Goal: Task Accomplishment & Management: Manage account settings

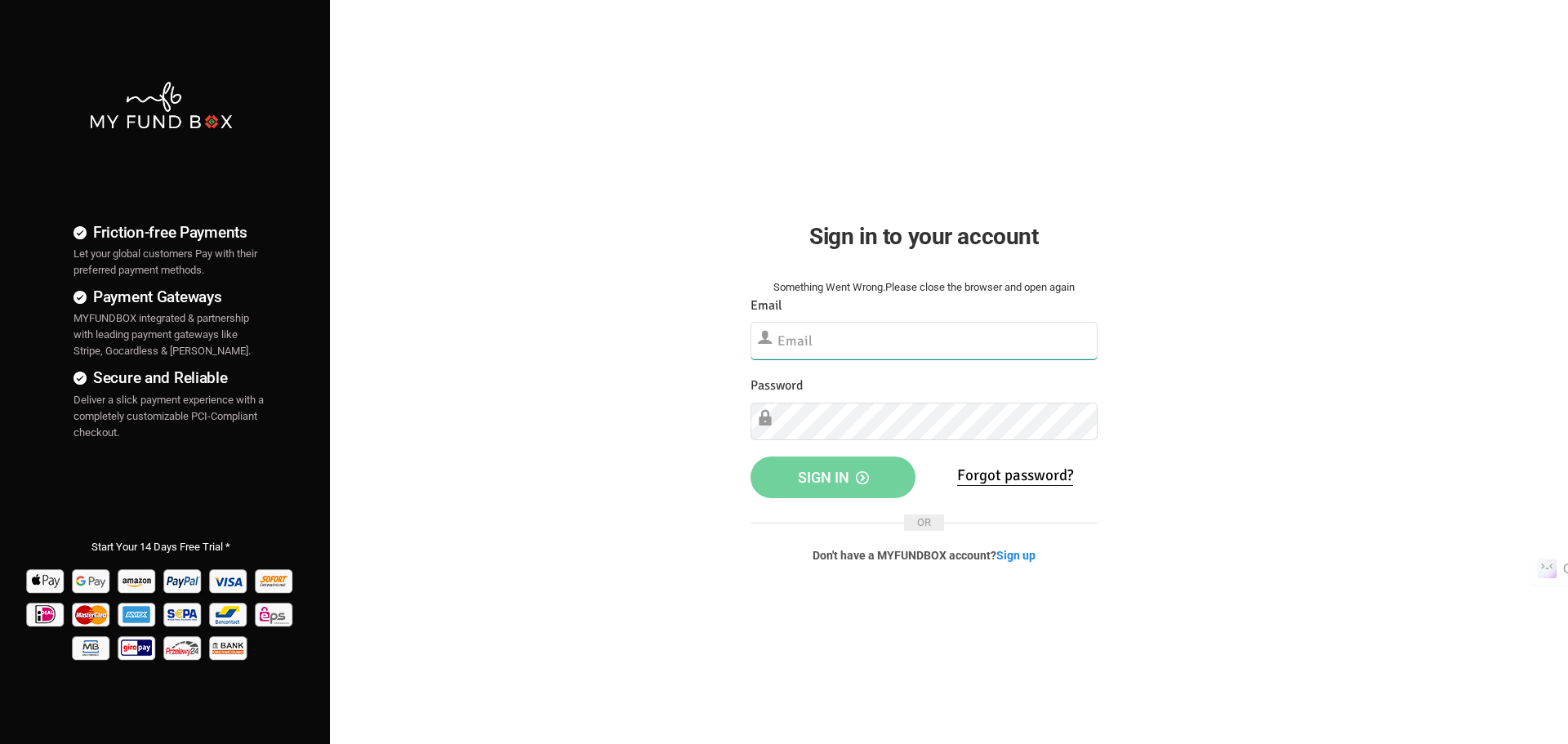
type input "[EMAIL_ADDRESS][DOMAIN_NAME]"
drag, startPoint x: 595, startPoint y: 462, endPoint x: 630, endPoint y: 466, distance: 35.2
click at [597, 462] on div "Friction-free Payments Let your global customers Pay with their preferred payme…" at bounding box center [784, 418] width 1584 height 837
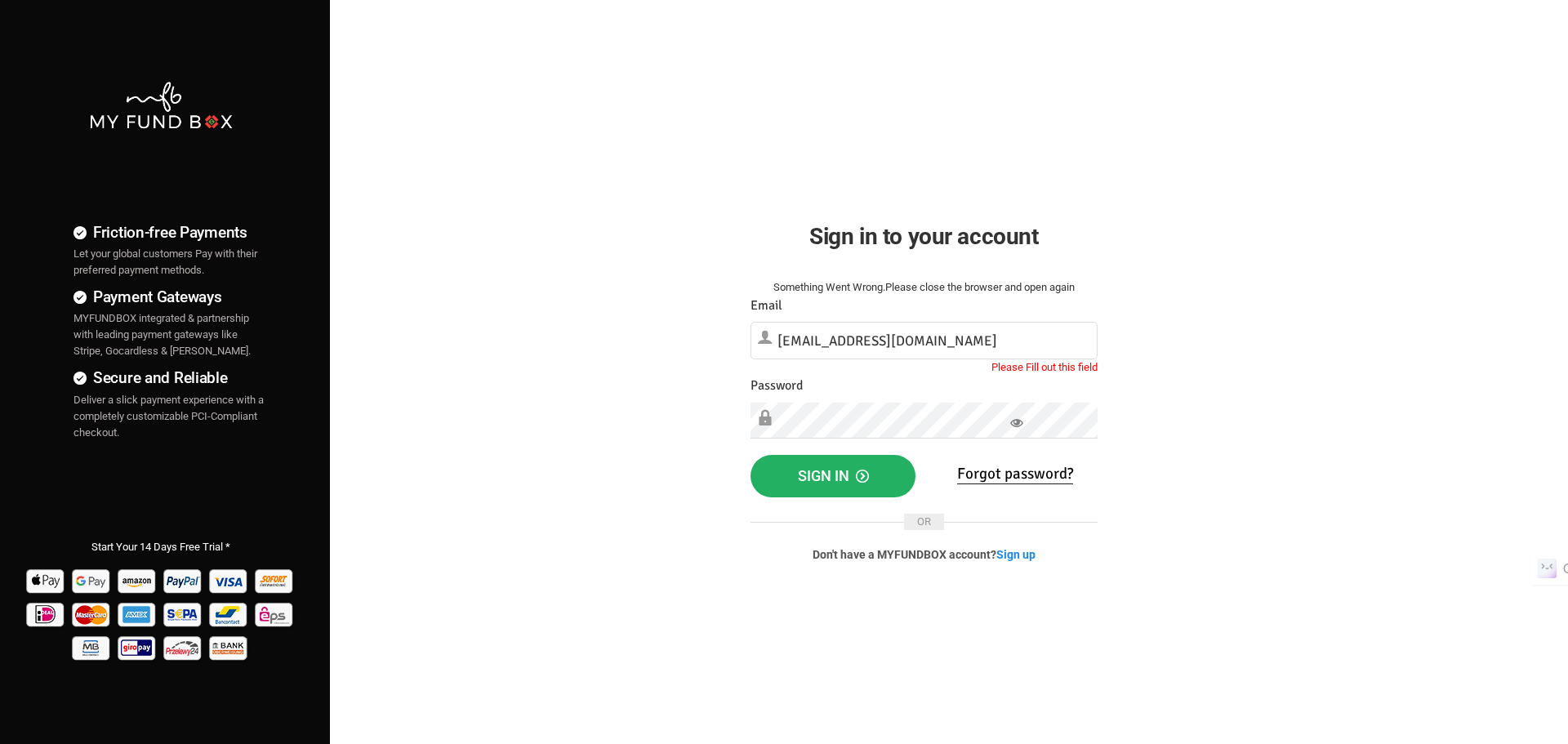
click at [806, 475] on span "Sign in" at bounding box center [833, 475] width 71 height 17
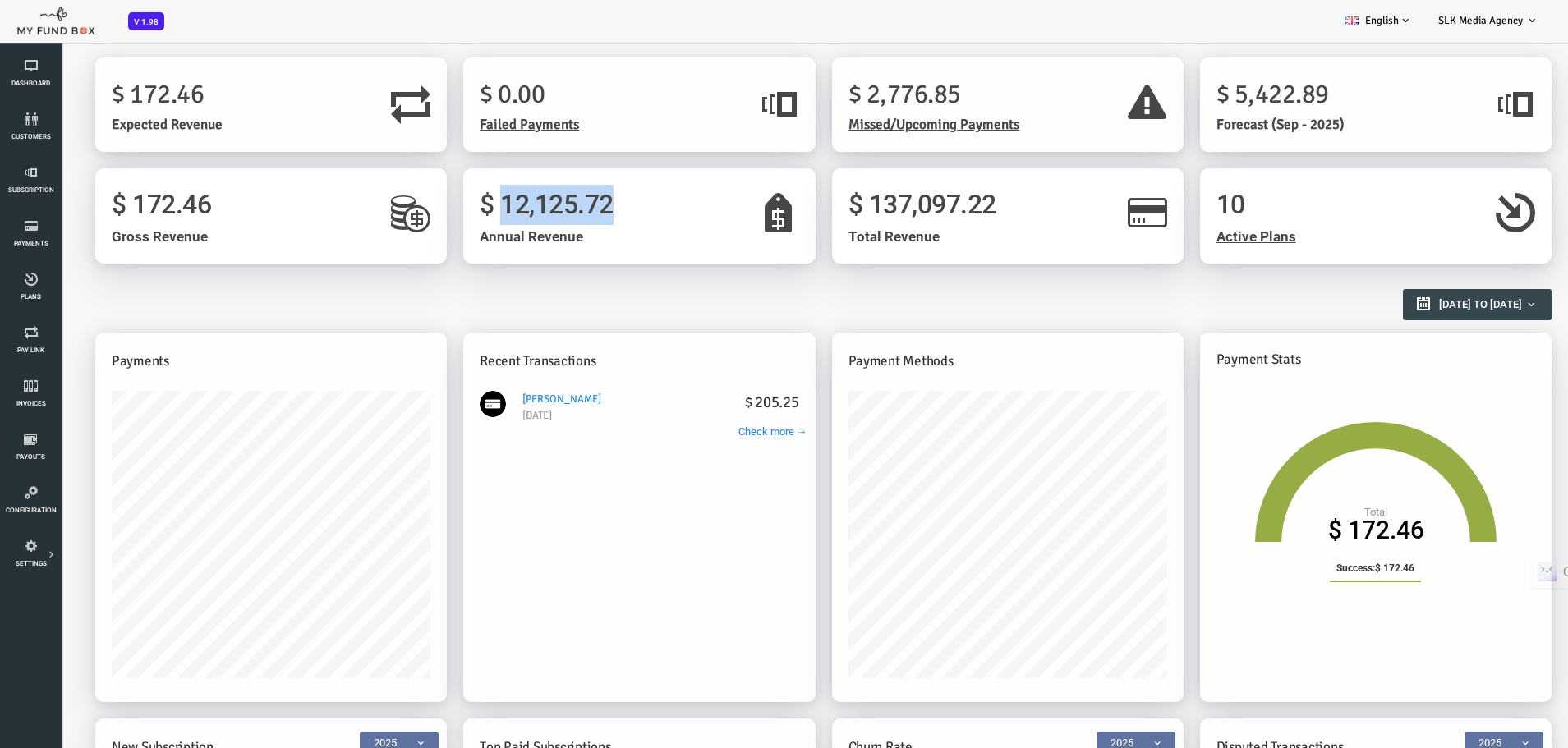
drag, startPoint x: 545, startPoint y: 205, endPoint x: 443, endPoint y: 214, distance: 102.4
click at [443, 214] on h1 "$ 12,125.72" at bounding box center [576, 205] width 319 height 40
click at [29, 178] on icon at bounding box center [30, 172] width 52 height 13
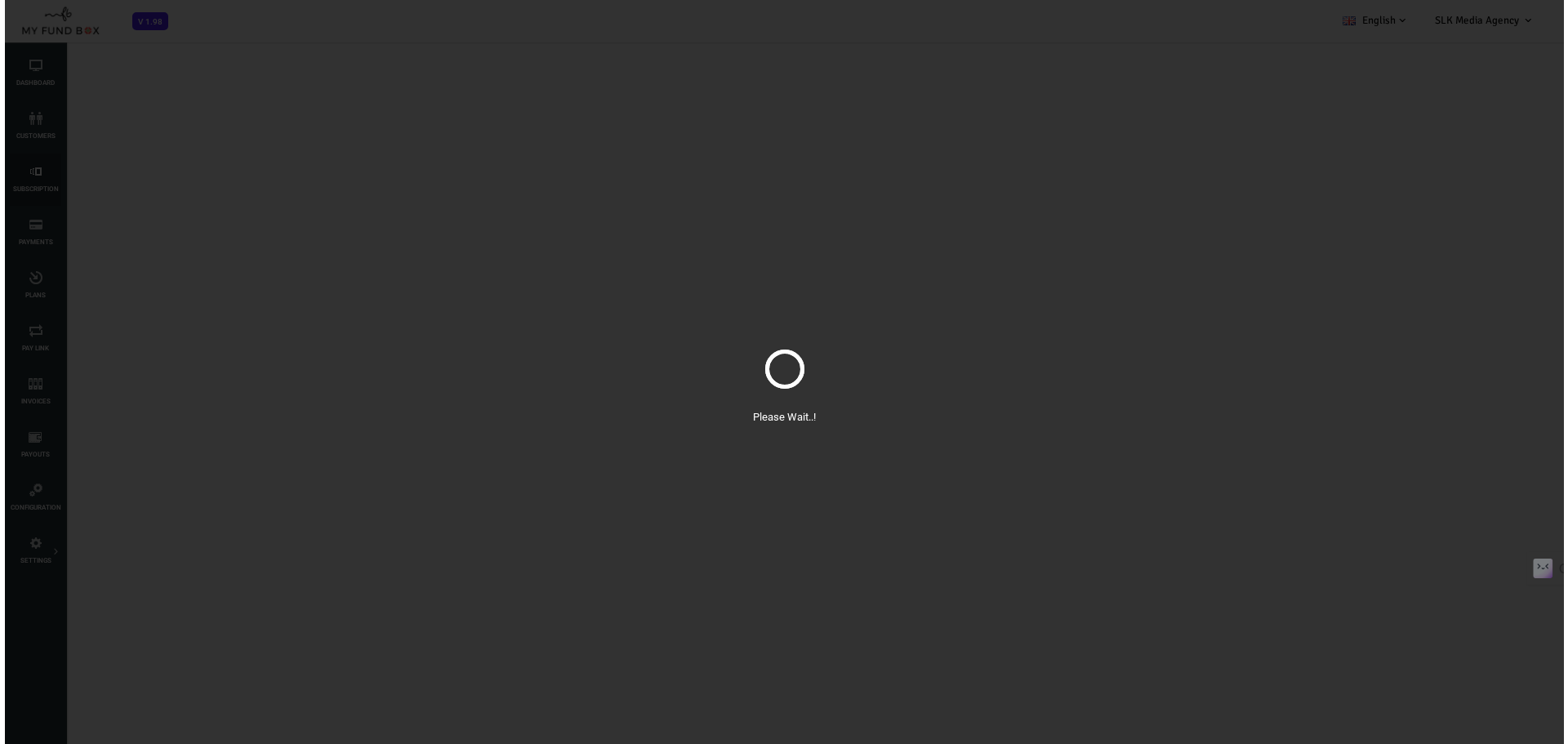
select select "100"
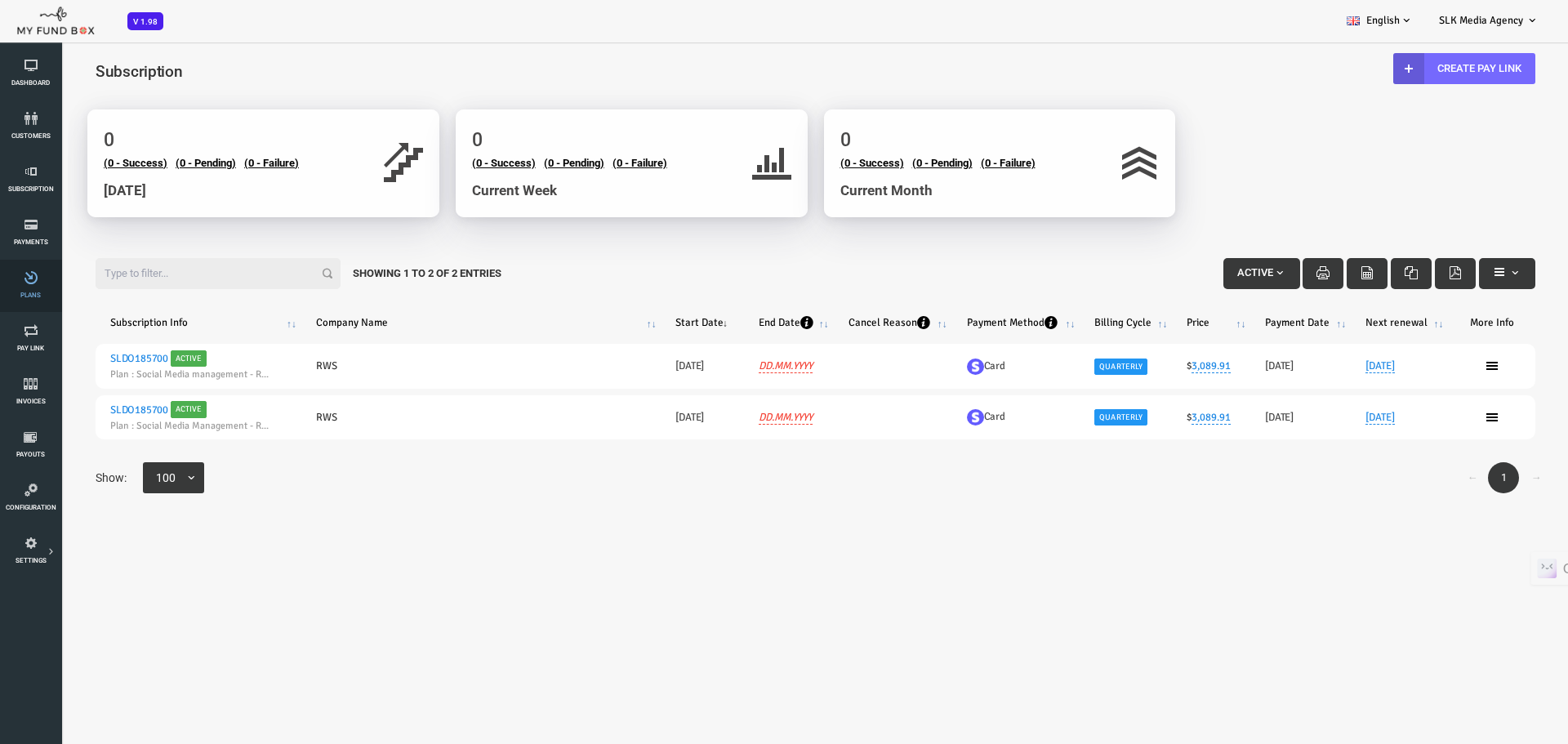
click at [24, 289] on link "Plans" at bounding box center [30, 286] width 52 height 52
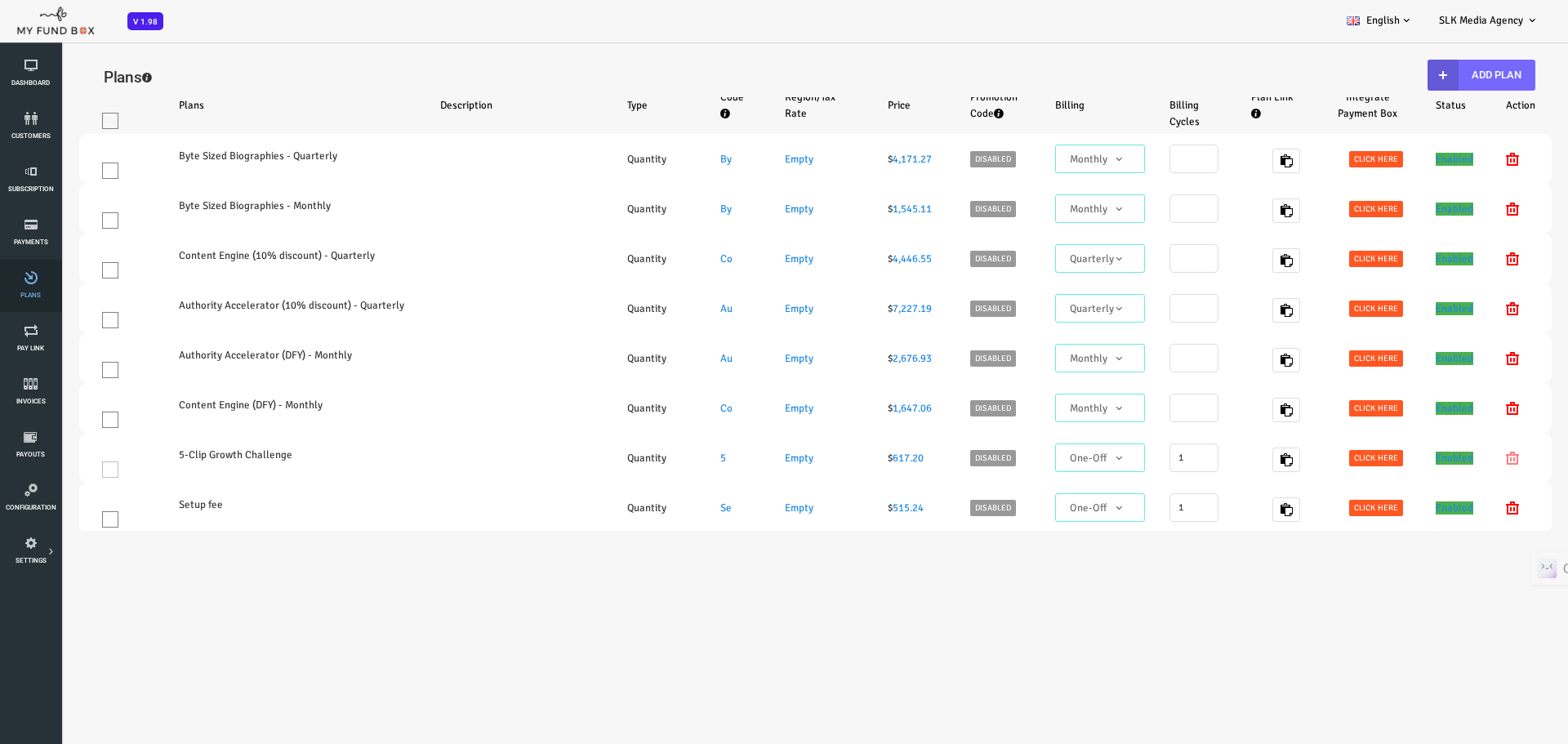
select select "100"
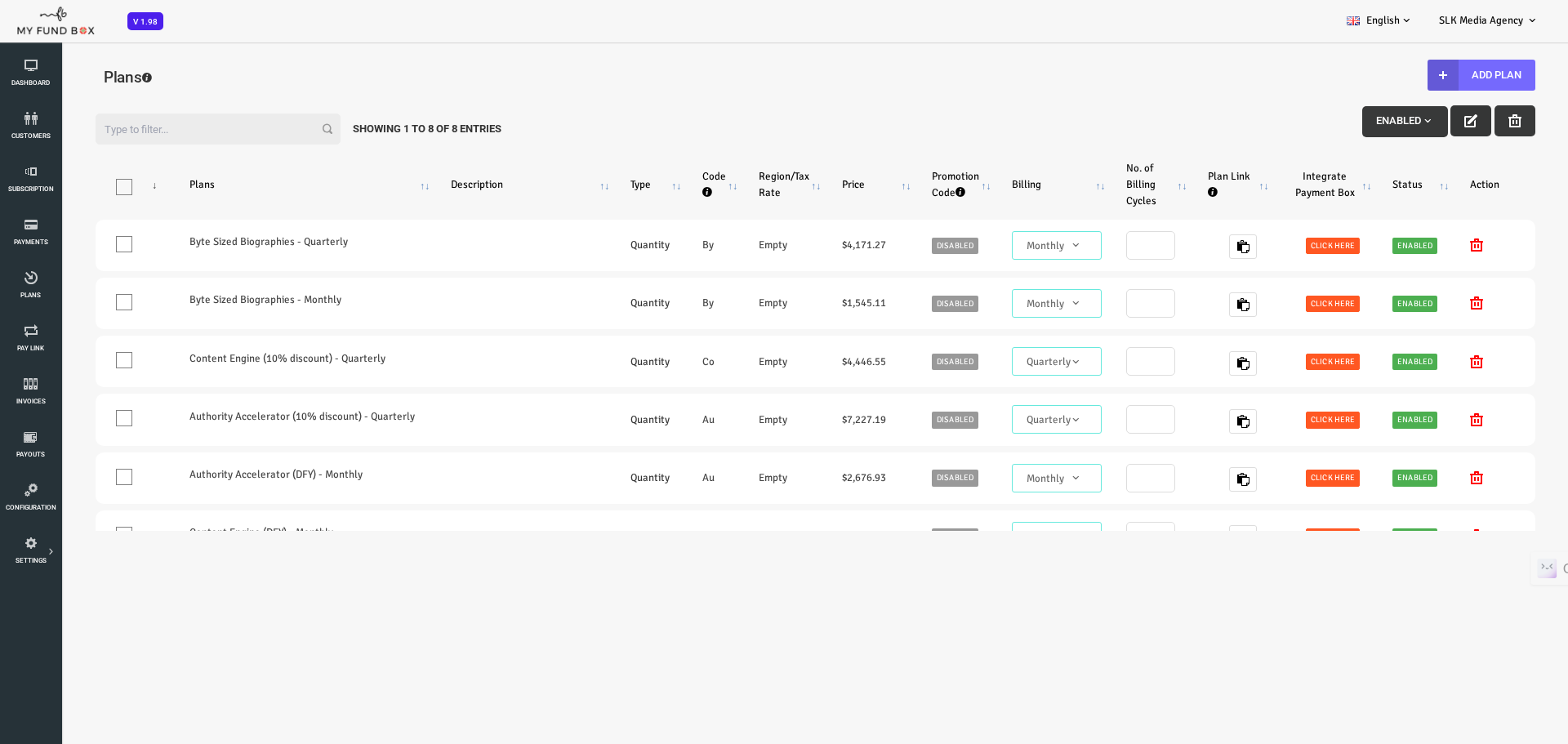
click at [1401, 119] on icon "button" at bounding box center [1408, 120] width 13 height 13
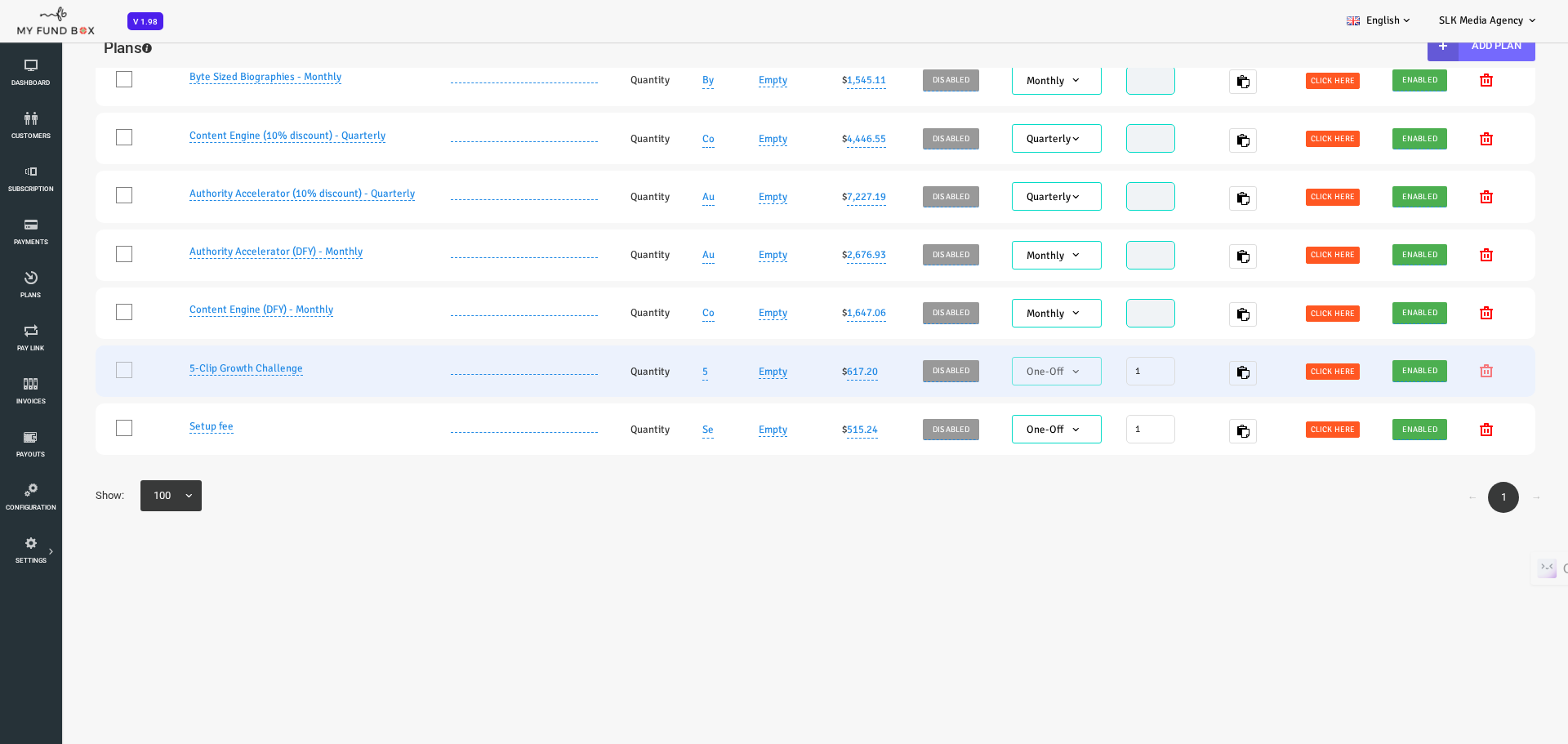
scroll to position [32, 0]
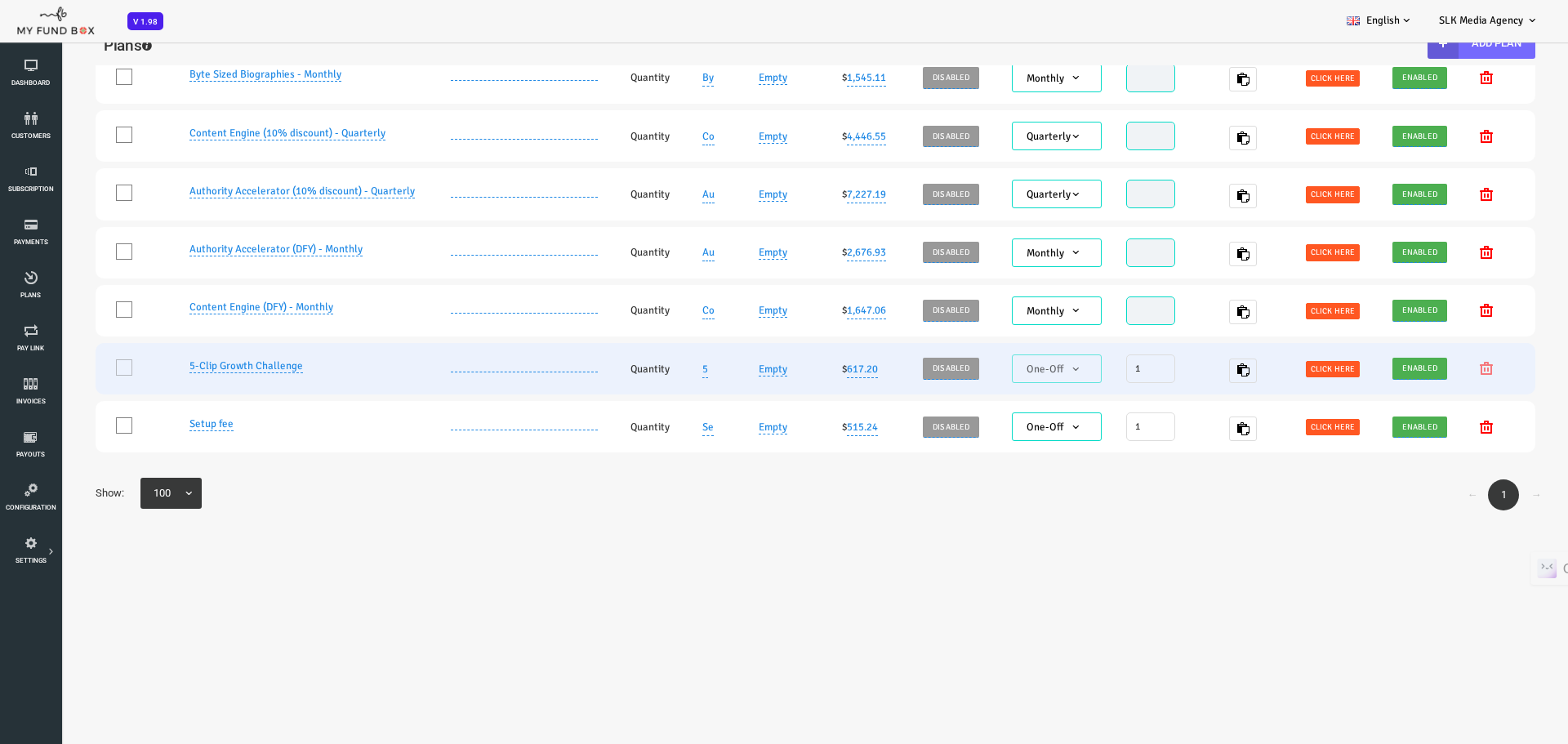
click at [142, 359] on link "5-Clip Growth Challenge" at bounding box center [183, 366] width 113 height 14
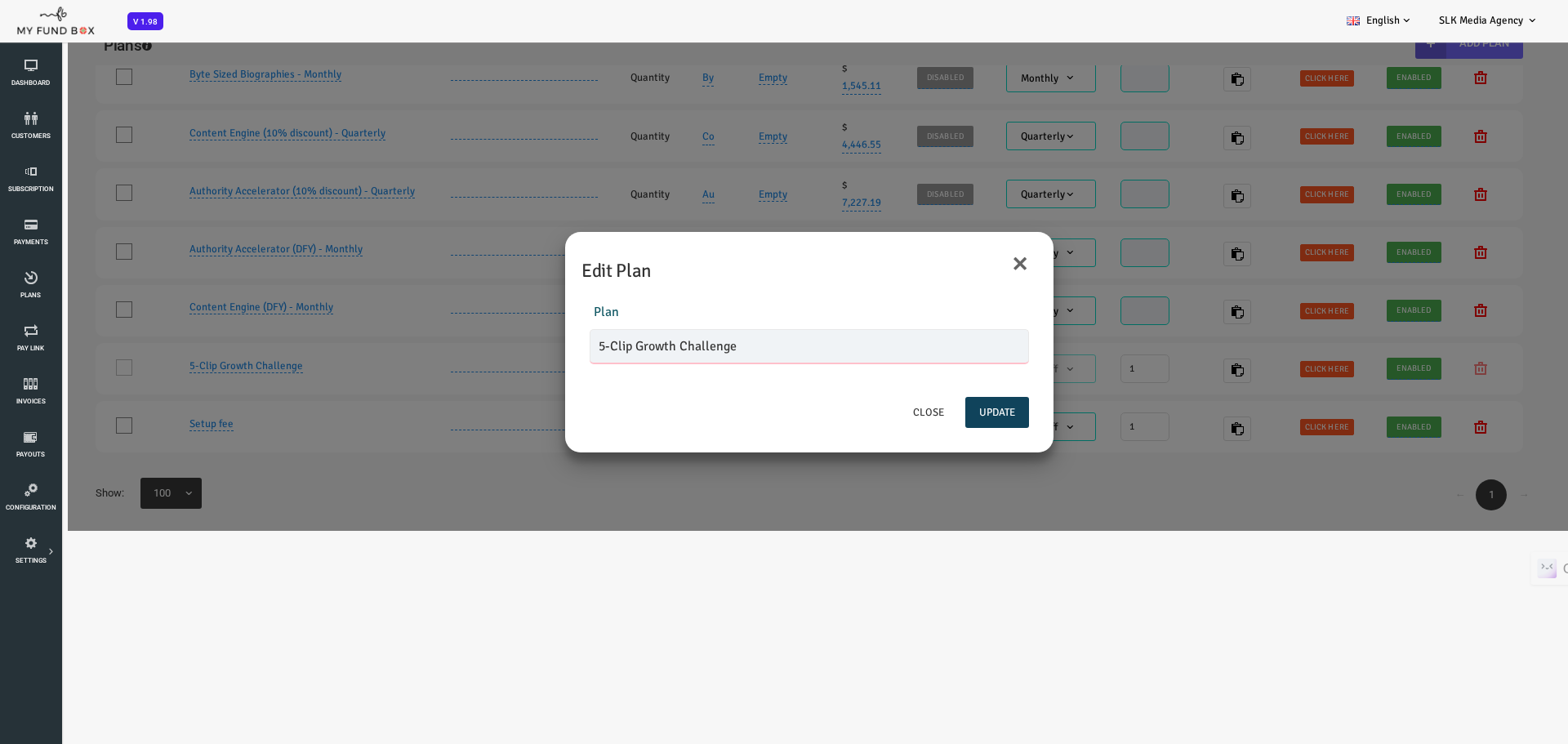
click at [572, 341] on input "5-Clip Growth Challenge" at bounding box center [746, 347] width 439 height 34
drag, startPoint x: 703, startPoint y: 342, endPoint x: 683, endPoint y: 346, distance: 20.4
click at [693, 346] on input "5-Clip Growth Challenge" at bounding box center [746, 347] width 439 height 34
drag, startPoint x: 683, startPoint y: 346, endPoint x: 416, endPoint y: 351, distance: 267.0
click at [417, 351] on div "× Edit Plan Plan 5-Clip Growth Challenge Description Plan is empty Description …" at bounding box center [752, 368] width 1506 height 324
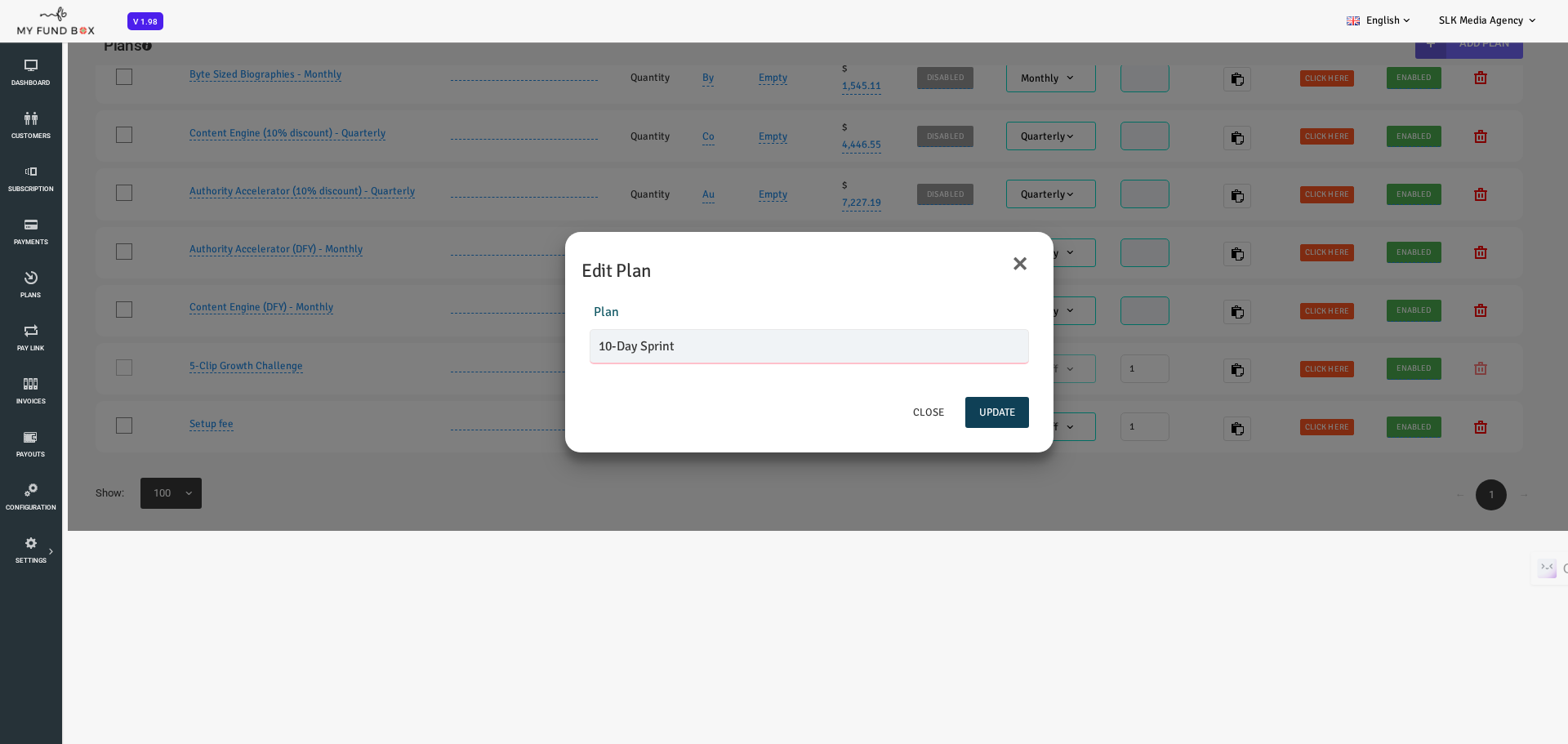
type input "10-Day Sprint"
click at [943, 412] on button "Update" at bounding box center [934, 412] width 63 height 31
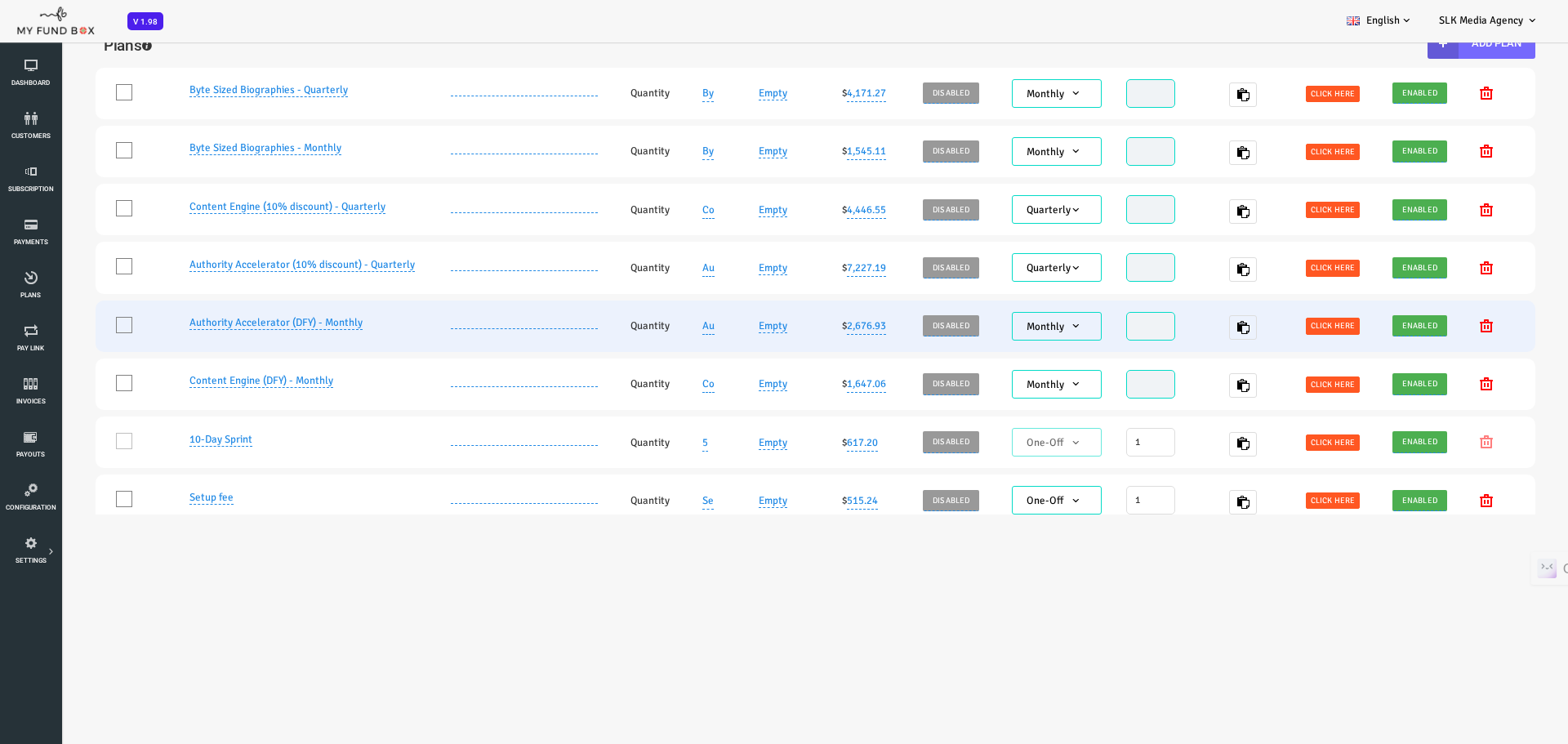
scroll to position [43, 0]
